Goal: Transaction & Acquisition: Purchase product/service

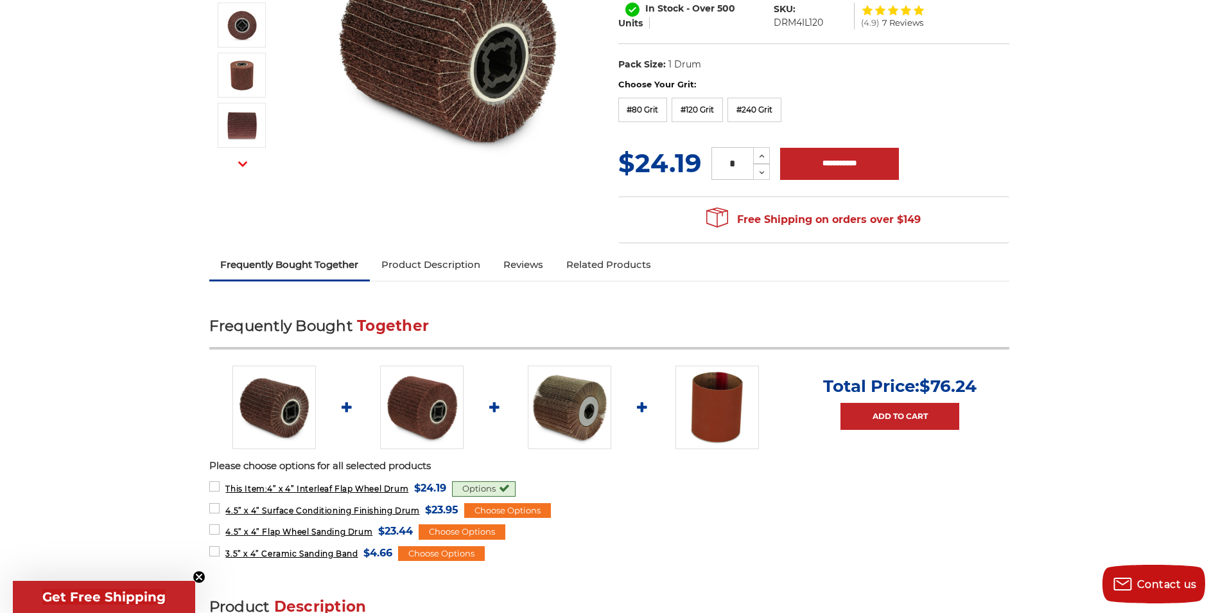
scroll to position [257, 0]
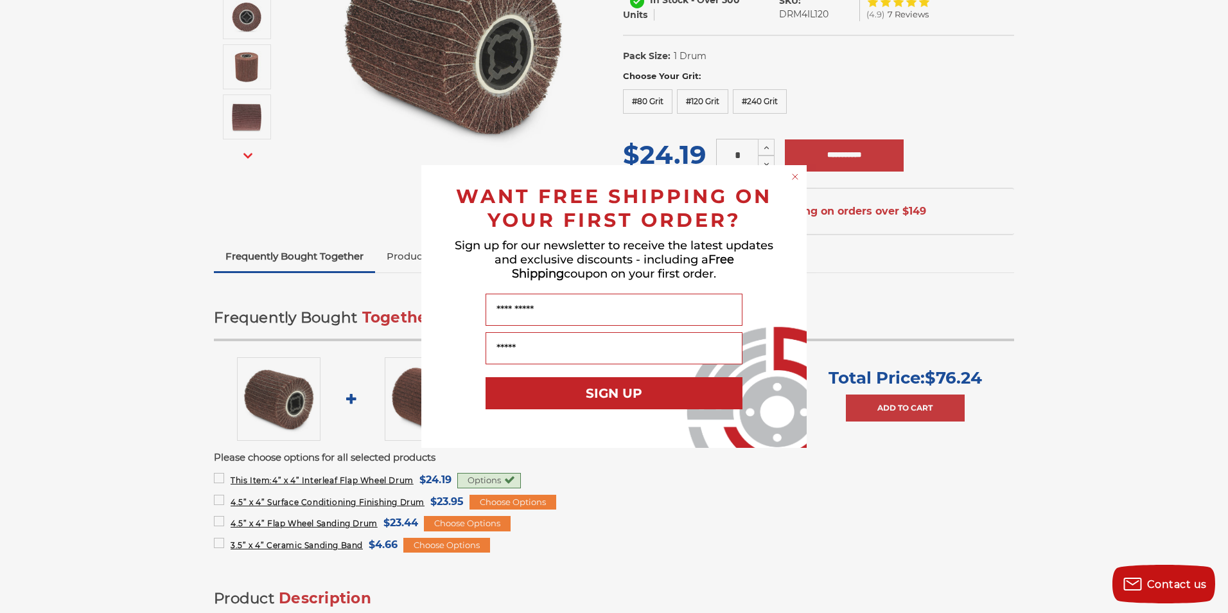
click at [795, 177] on icon "Close dialog" at bounding box center [795, 176] width 5 height 5
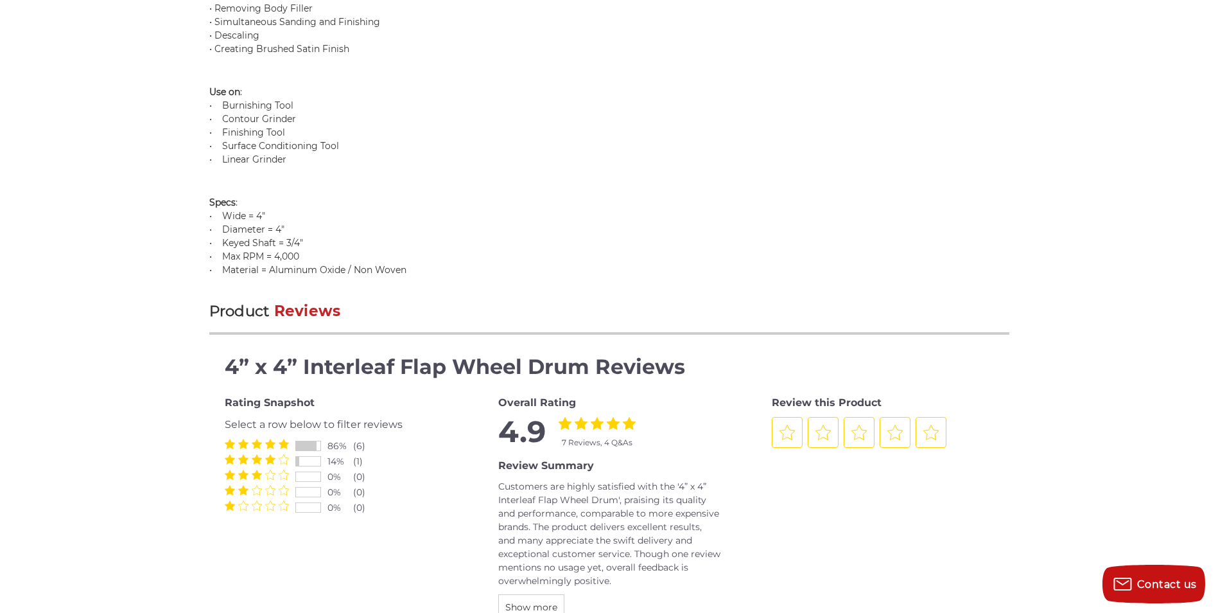
scroll to position [1220, 0]
click at [262, 459] on span at bounding box center [257, 458] width 64 height 10
click at [359, 461] on div "(1)" at bounding box center [366, 460] width 26 height 13
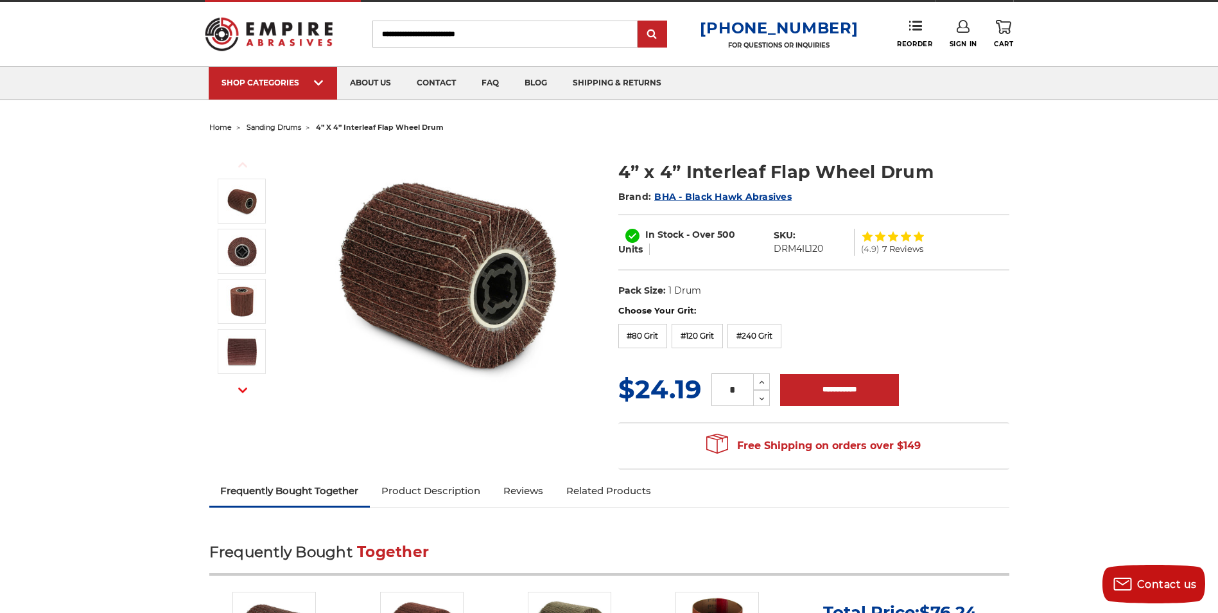
scroll to position [0, 0]
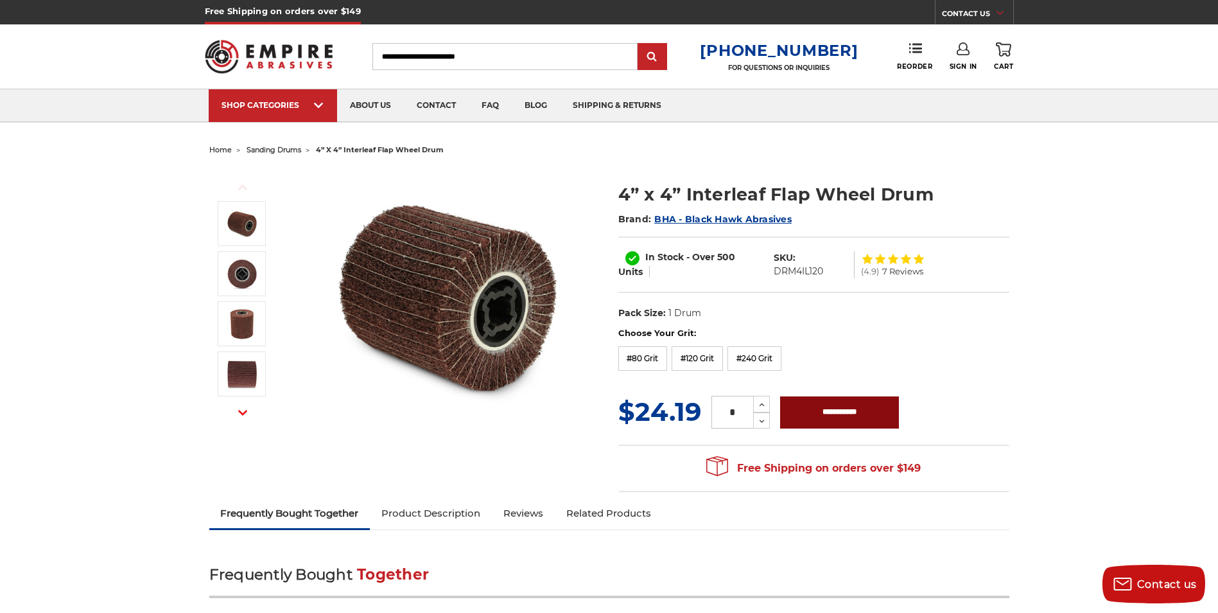
click at [838, 407] on input "**********" at bounding box center [839, 412] width 119 height 32
type input "**********"
click at [895, 265] on div "(4.9) 7 Reviews" at bounding box center [925, 264] width 128 height 35
click at [888, 258] on div at bounding box center [893, 259] width 64 height 10
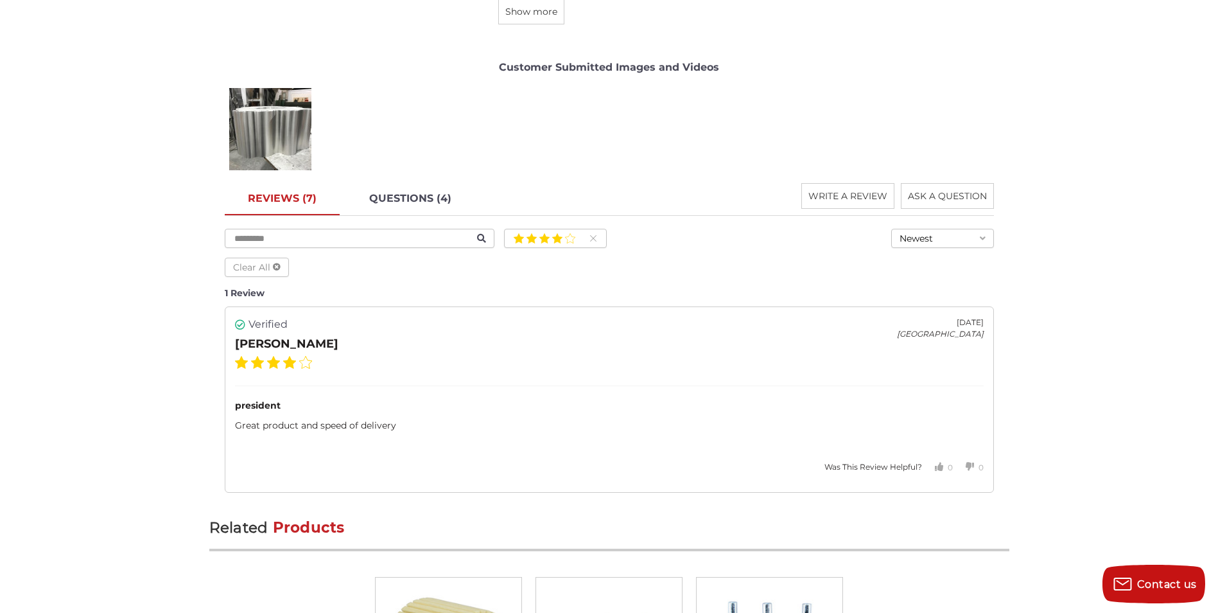
scroll to position [1827, 0]
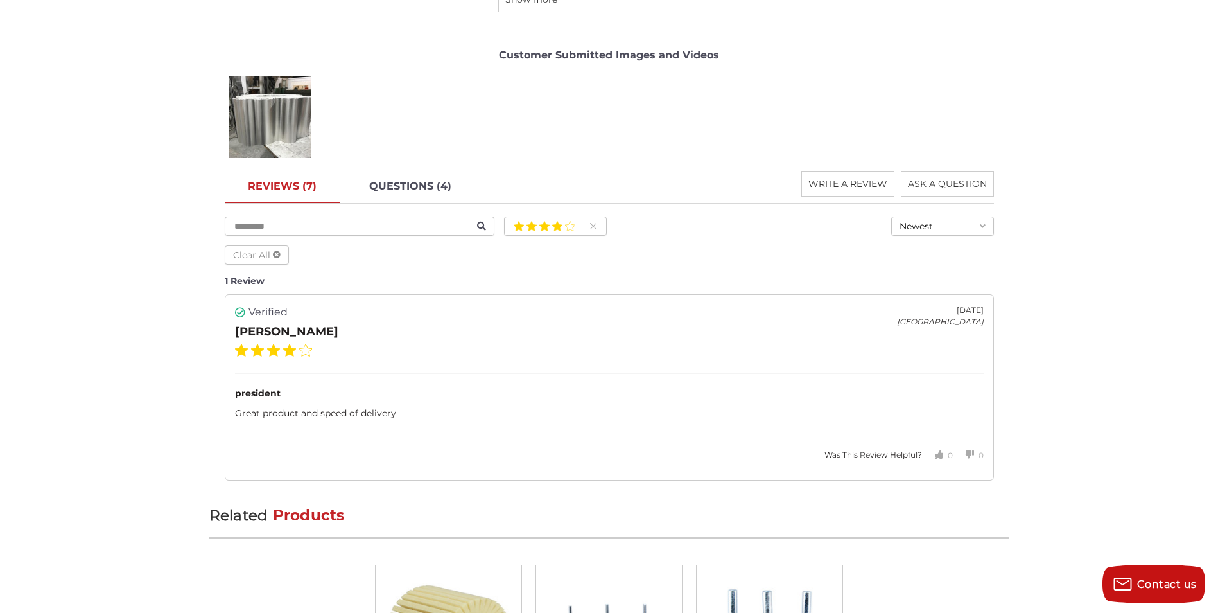
click at [976, 227] on button "Newest" at bounding box center [943, 225] width 103 height 19
click at [925, 270] on div "Oldest" at bounding box center [942, 269] width 101 height 19
click at [279, 188] on link "REVIEWS (7)" at bounding box center [282, 187] width 115 height 32
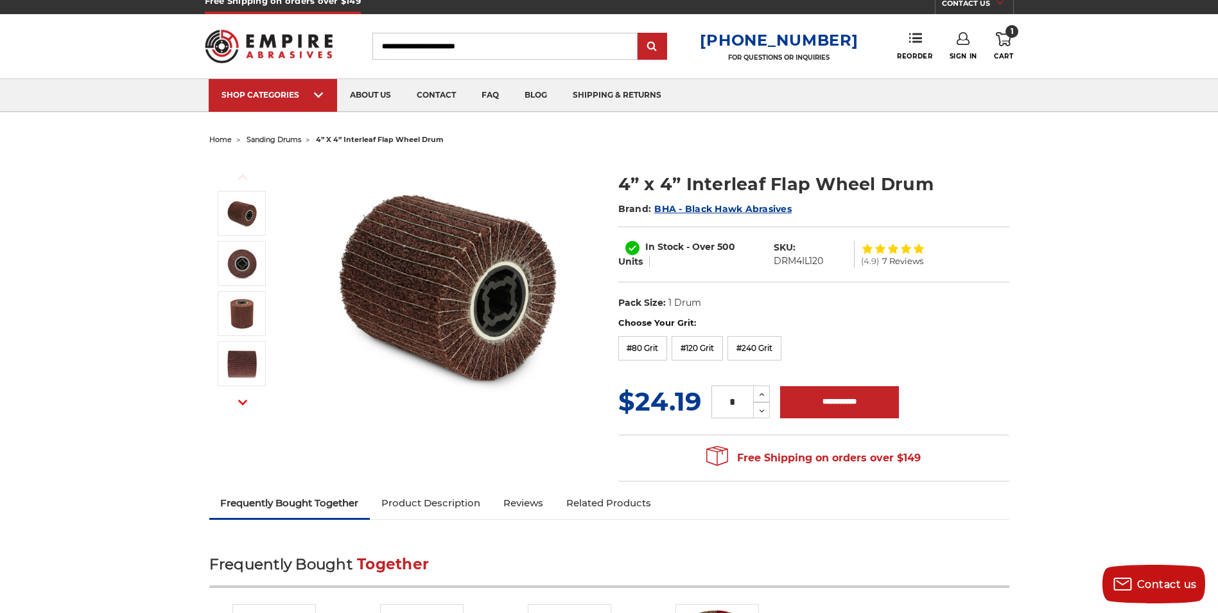
scroll to position [0, 0]
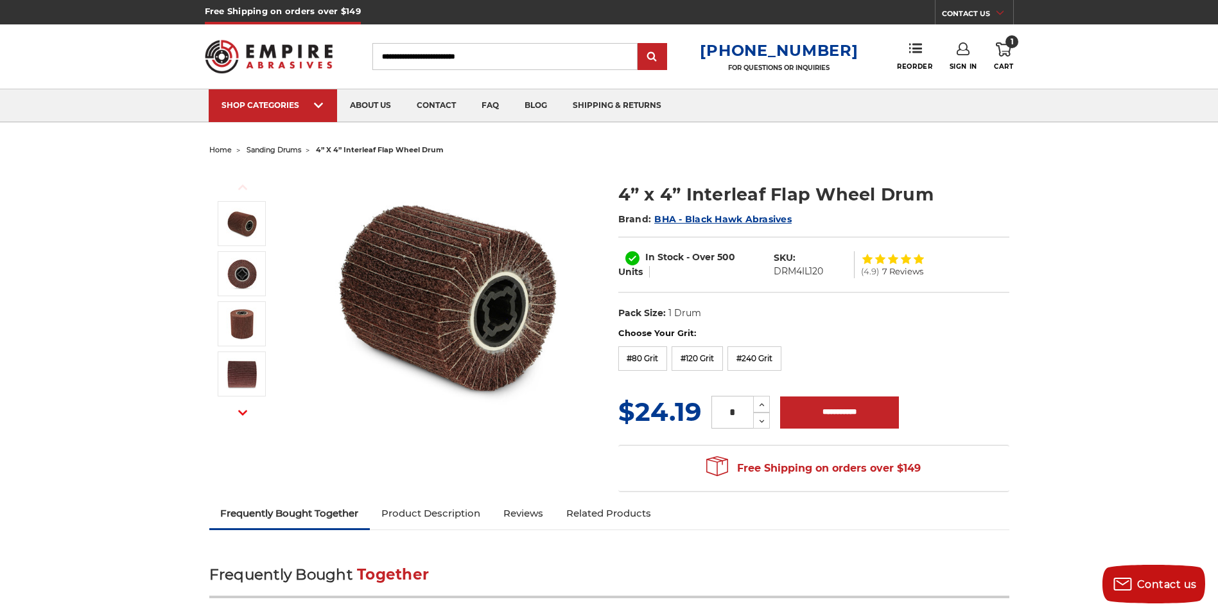
click at [1006, 53] on icon at bounding box center [1003, 49] width 15 height 14
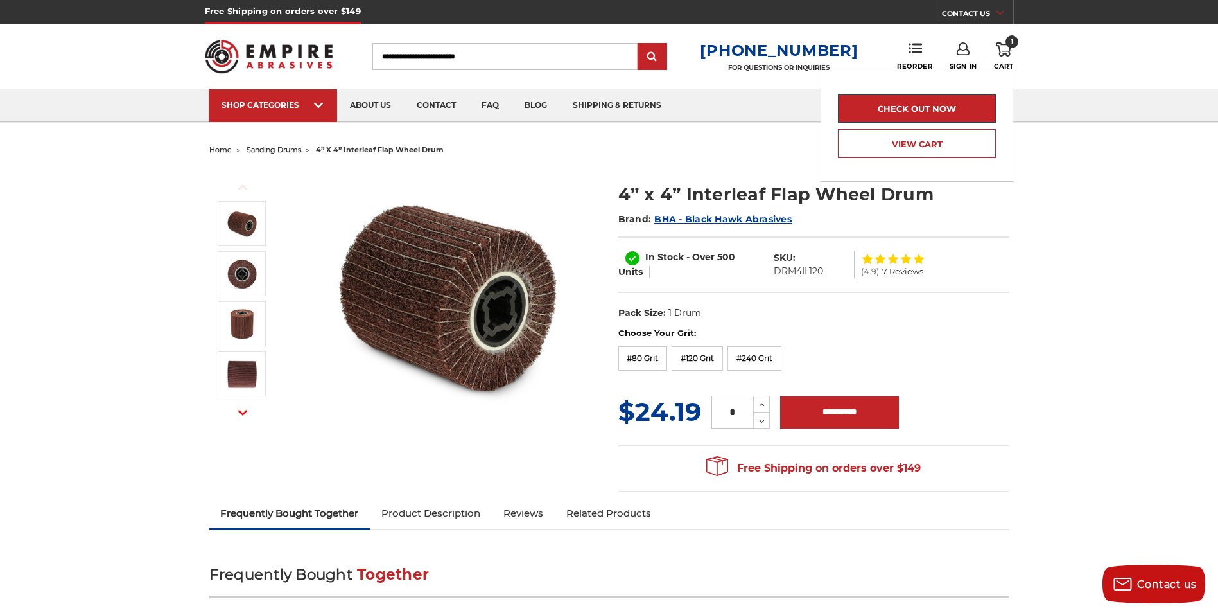
click at [947, 107] on link "Check out now" at bounding box center [917, 108] width 158 height 28
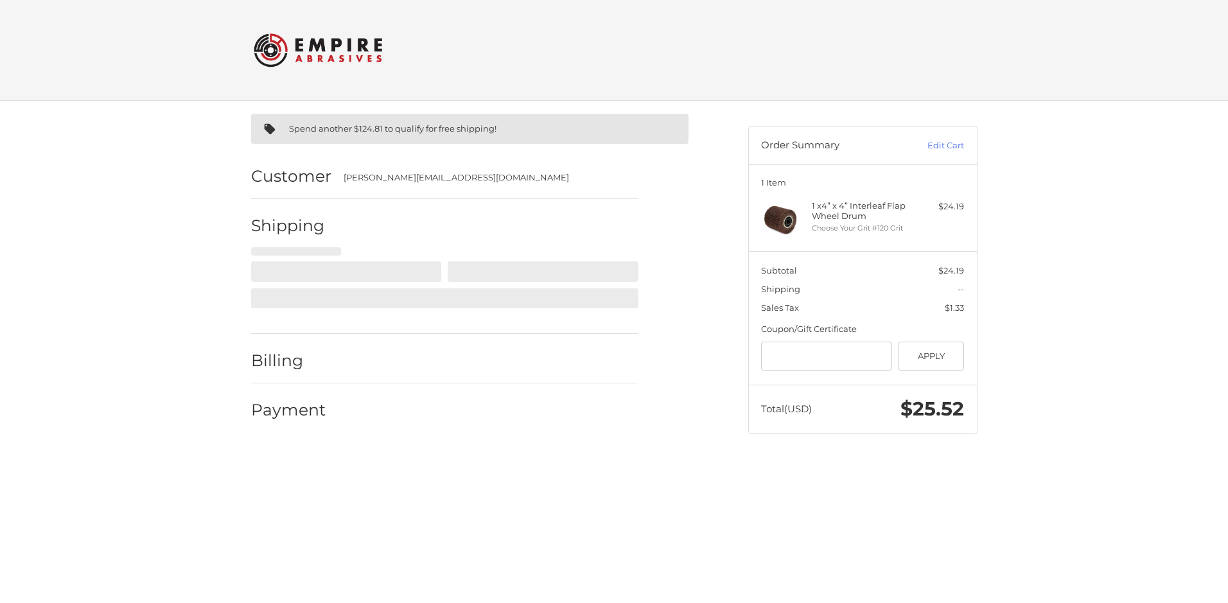
select select "**"
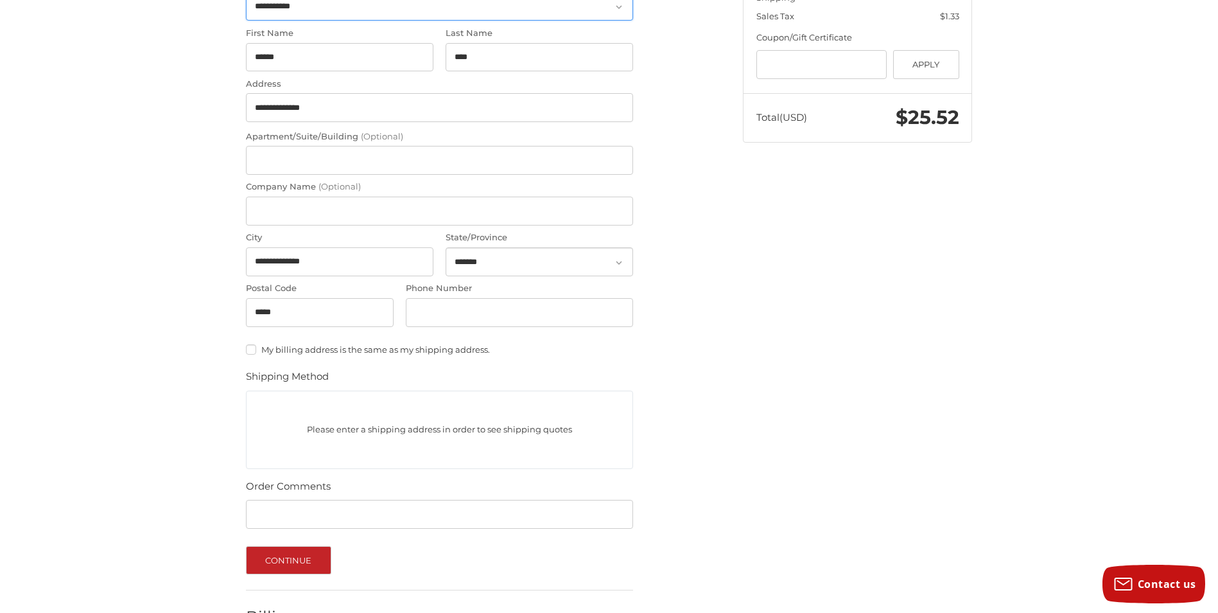
scroll to position [321, 0]
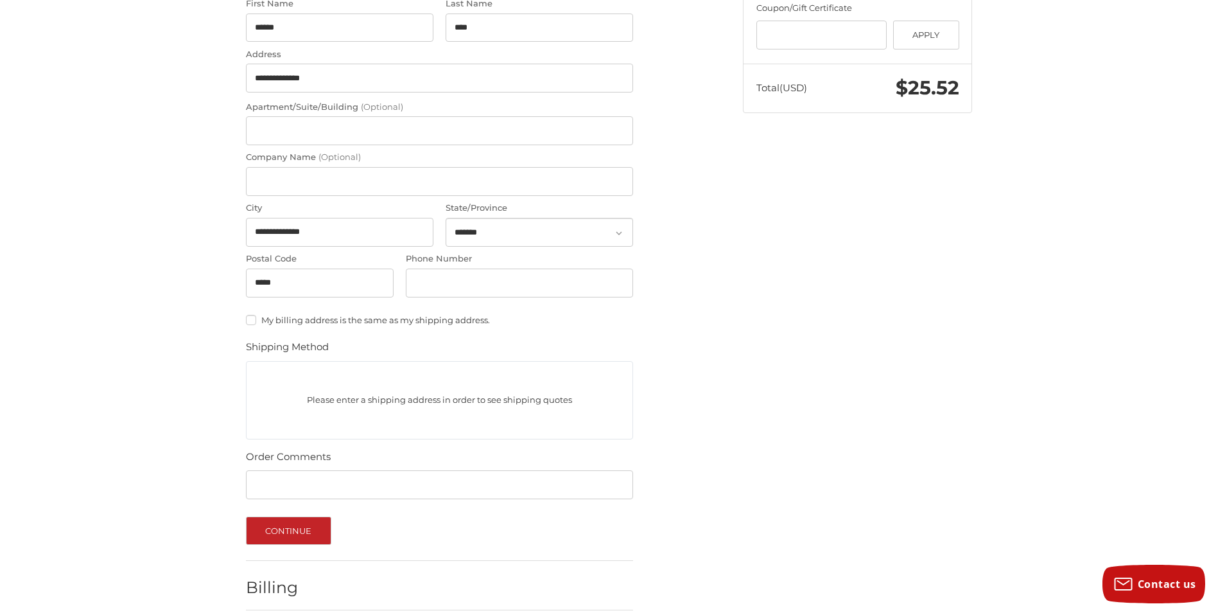
click at [299, 389] on p "Please enter a shipping address in order to see shipping quotes" at bounding box center [440, 399] width 386 height 25
click at [262, 371] on div "Please enter a shipping address in order to see shipping quotes" at bounding box center [439, 400] width 387 height 78
click at [292, 536] on button "Continue" at bounding box center [288, 530] width 85 height 28
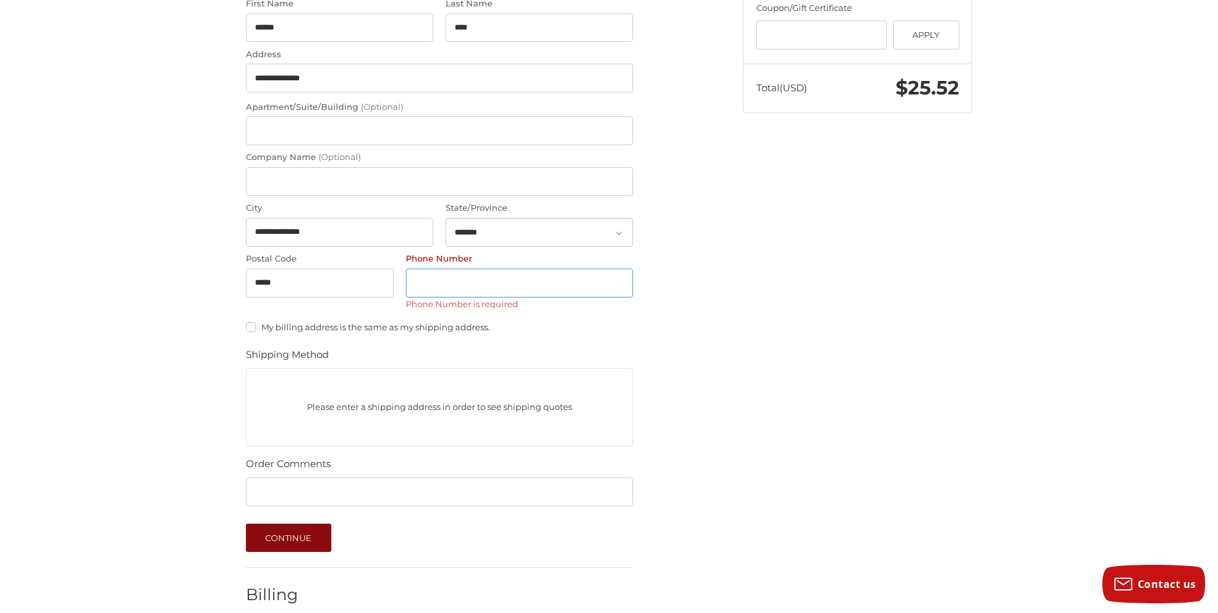
scroll to position [297, 0]
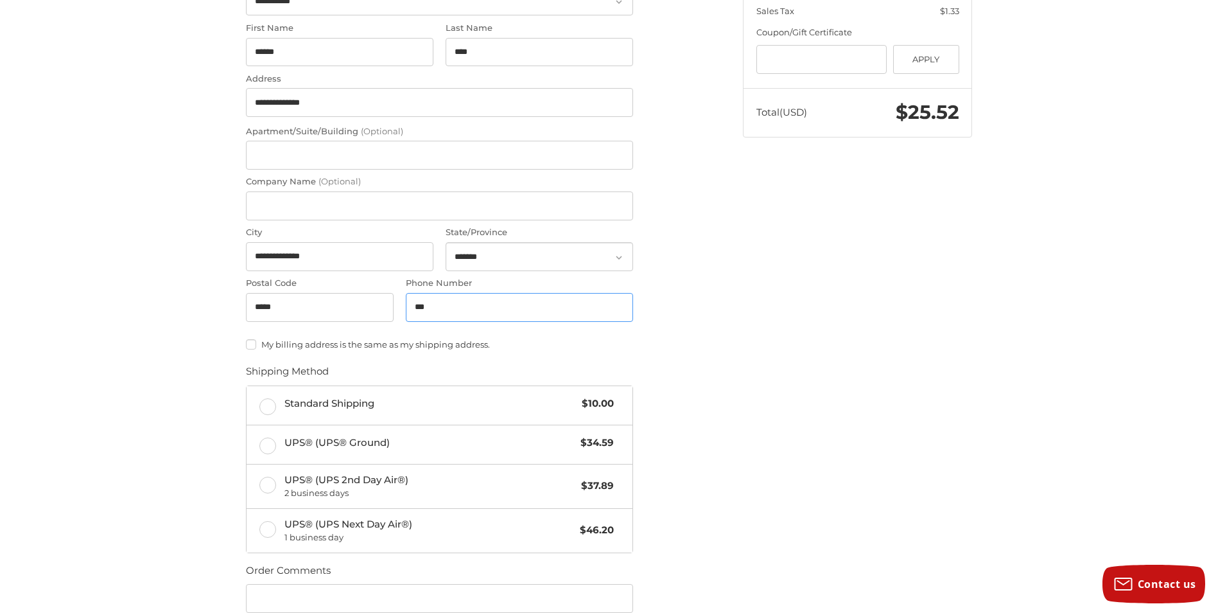
type input "**********"
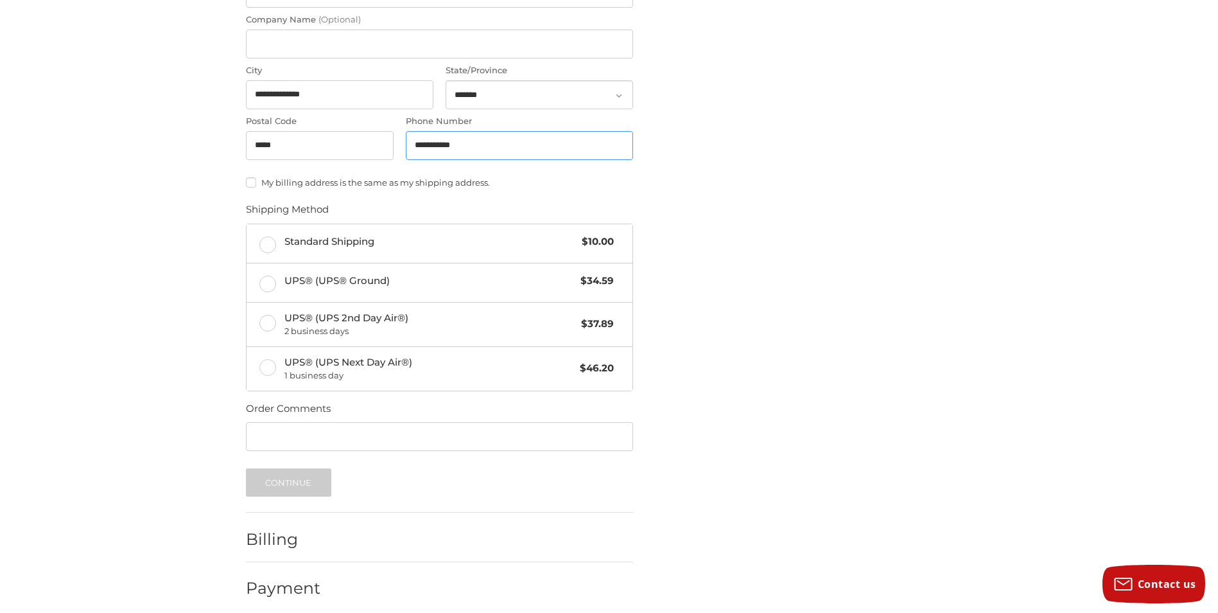
scroll to position [468, 0]
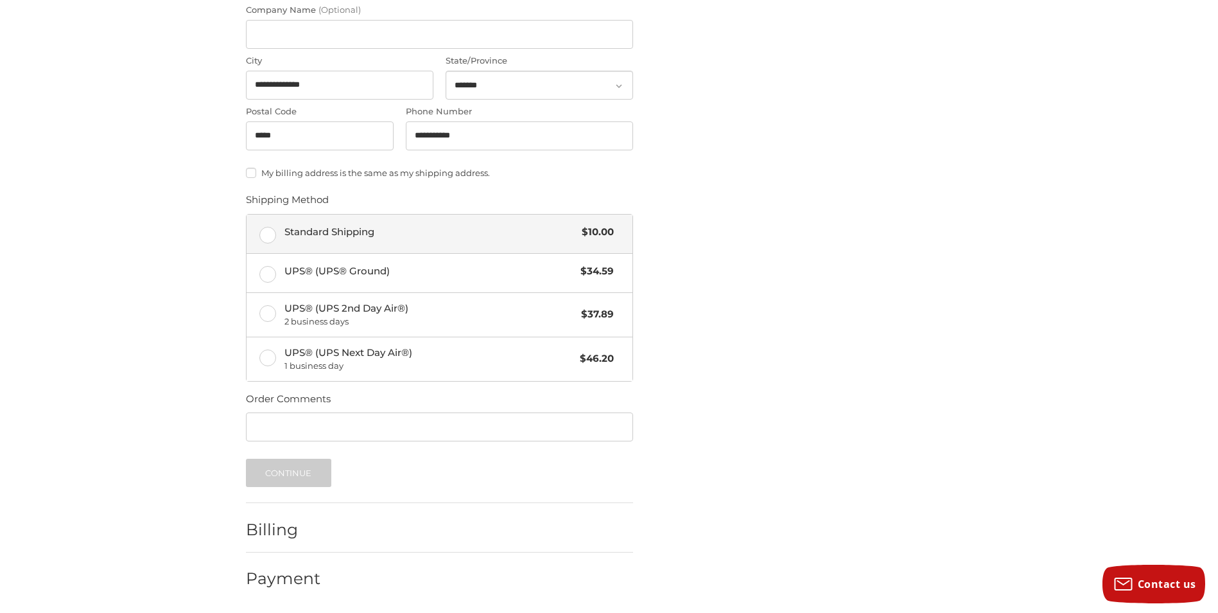
click at [267, 233] on label "Standard Shipping $10.00" at bounding box center [440, 234] width 386 height 39
click at [301, 473] on button "Continue" at bounding box center [288, 473] width 85 height 28
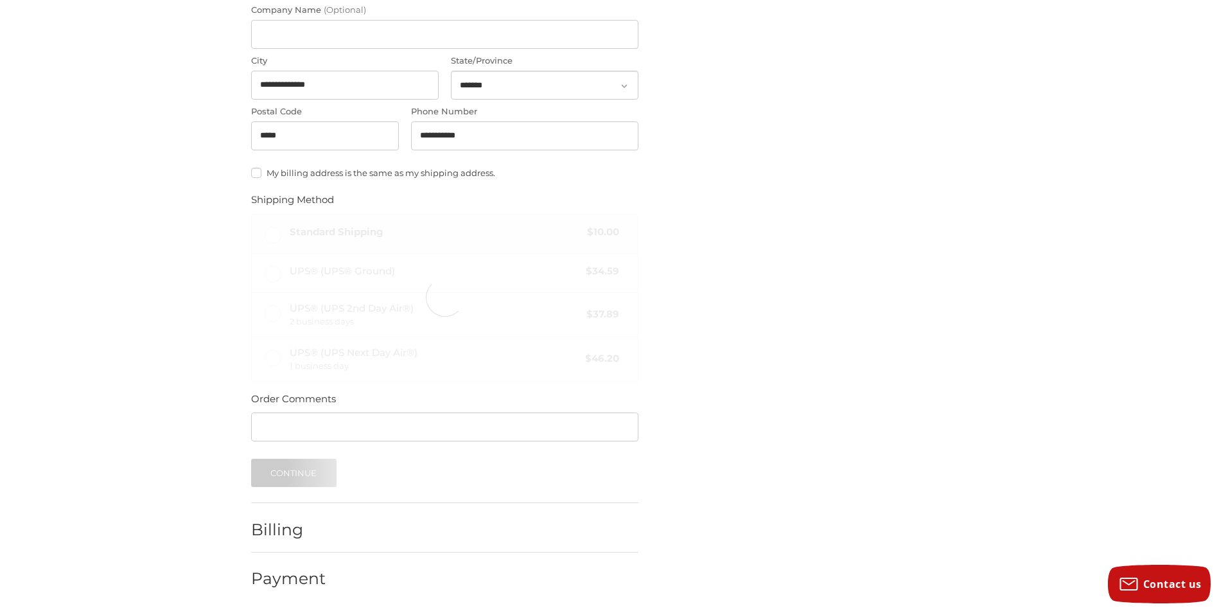
scroll to position [0, 0]
